Goal: Navigation & Orientation: Find specific page/section

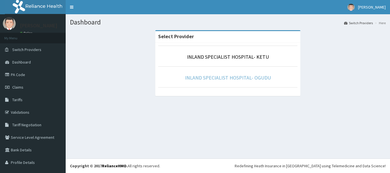
click at [223, 80] on link "INLAND SPECIALIST HOSPITAL- OGUDU" at bounding box center [228, 77] width 86 height 7
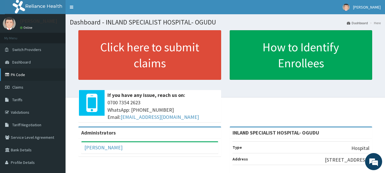
click at [26, 77] on link "PA Code" at bounding box center [33, 74] width 66 height 13
